Goal: Information Seeking & Learning: Find specific fact

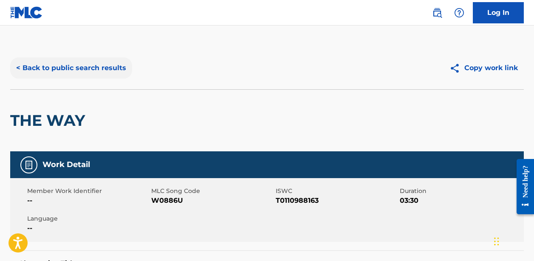
click at [70, 62] on button "< Back to public search results" at bounding box center [71, 67] width 122 height 21
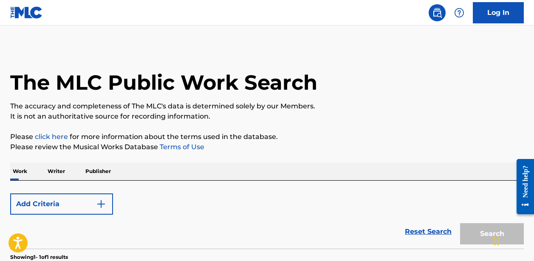
scroll to position [153, 0]
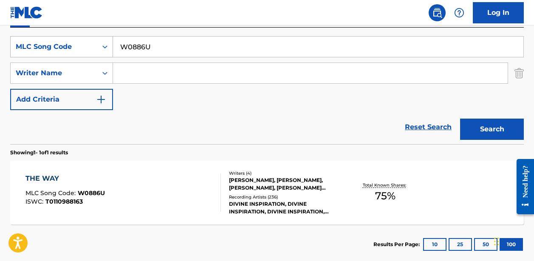
click at [88, 46] on div "MLC Song Code" at bounding box center [54, 47] width 76 height 10
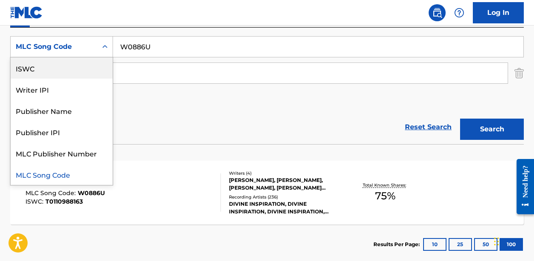
scroll to position [0, 0]
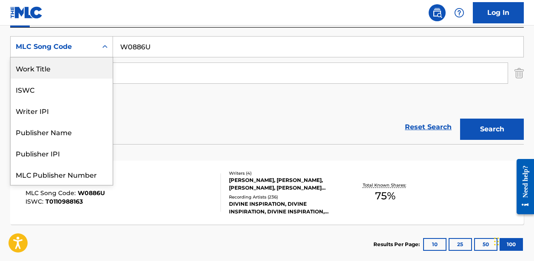
click at [71, 72] on div "Work Title" at bounding box center [62, 67] width 102 height 21
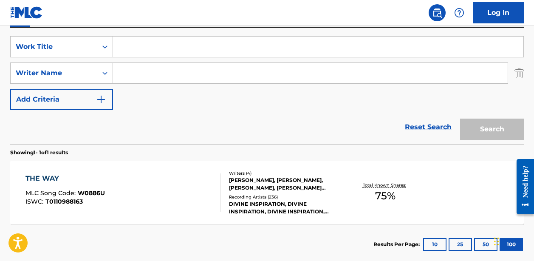
click at [163, 46] on input "Search Form" at bounding box center [318, 47] width 410 height 20
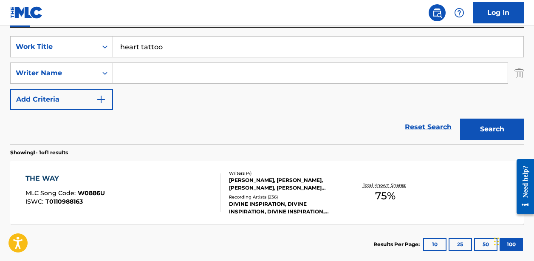
type input "heart tattoo"
click at [492, 129] on button "Search" at bounding box center [492, 128] width 64 height 21
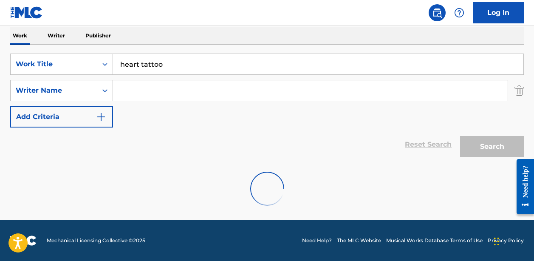
scroll to position [135, 0]
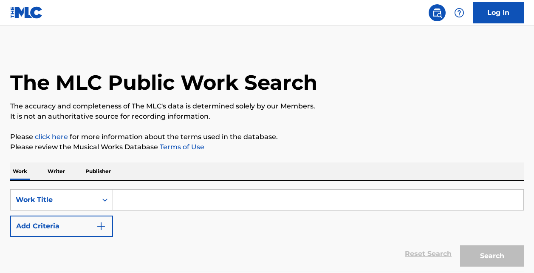
click at [187, 200] on input "Search Form" at bounding box center [318, 199] width 410 height 20
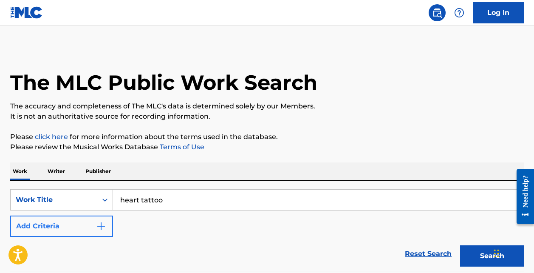
type input "heart tattoo"
click at [77, 224] on button "Add Criteria" at bounding box center [61, 225] width 103 height 21
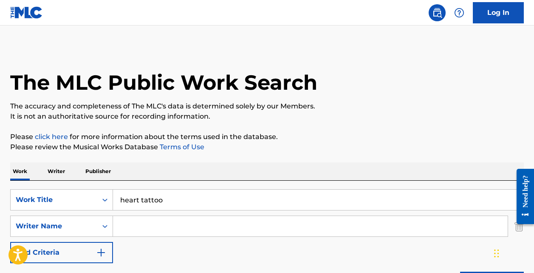
click at [163, 223] on input "Search Form" at bounding box center [310, 226] width 394 height 20
type input "[PERSON_NAME]"
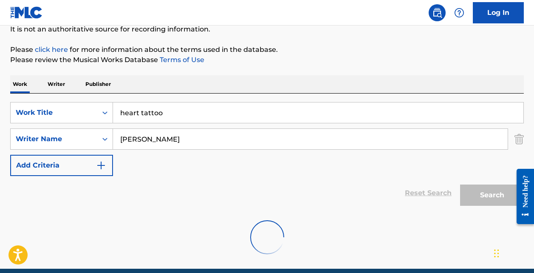
scroll to position [91, 0]
